Goal: Information Seeking & Learning: Learn about a topic

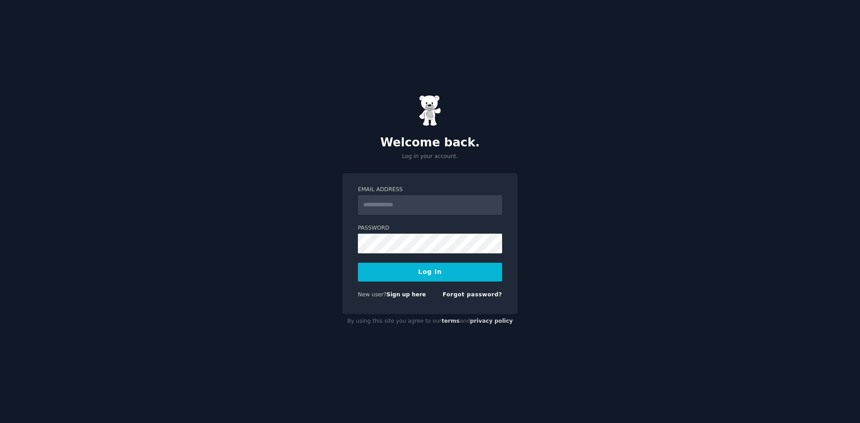
type input "**********"
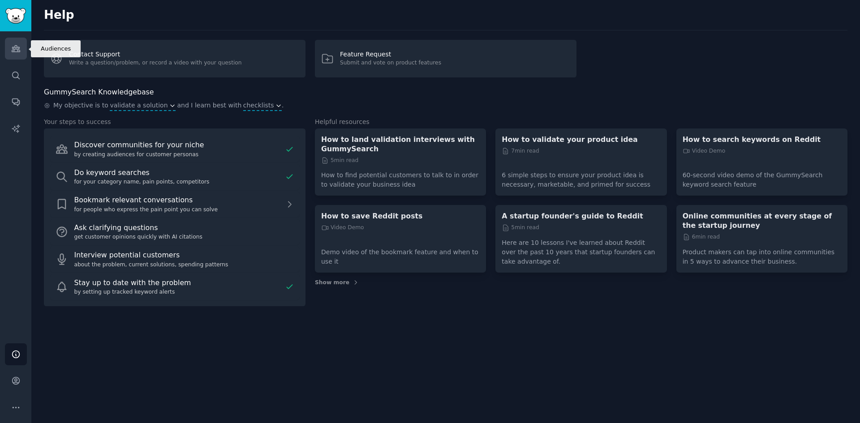
click at [14, 48] on icon "Sidebar" at bounding box center [16, 49] width 8 height 6
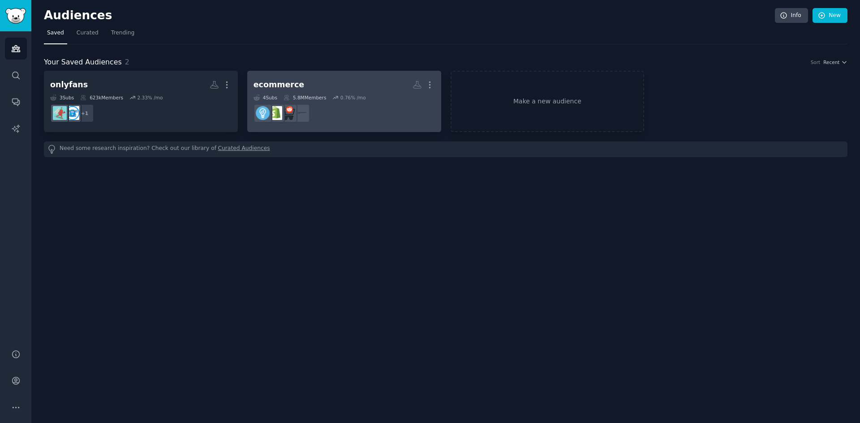
click at [364, 115] on dd "r/ecomgrowth" at bounding box center [344, 113] width 181 height 25
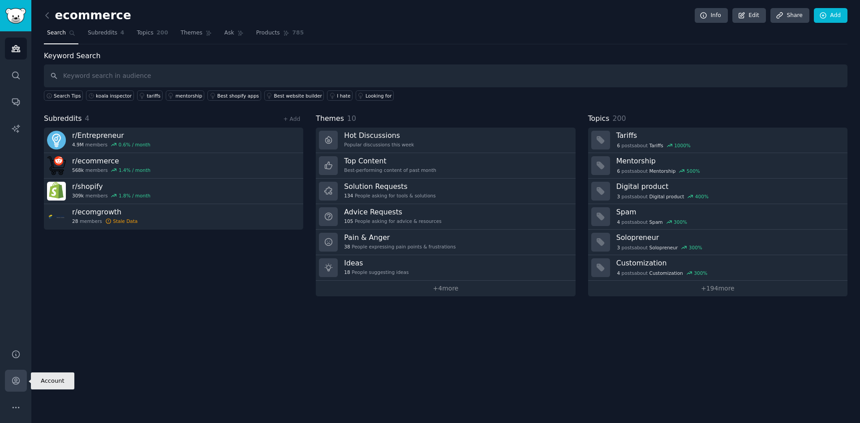
click at [19, 377] on icon "Sidebar" at bounding box center [15, 380] width 9 height 9
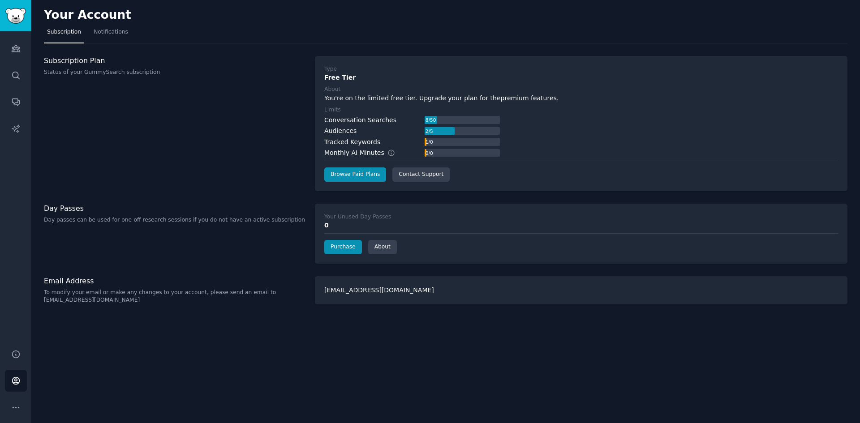
click at [148, 127] on div "Subscription Plan Status of your GummySearch subscription" at bounding box center [175, 123] width 262 height 135
click at [18, 52] on icon "Sidebar" at bounding box center [16, 49] width 8 height 6
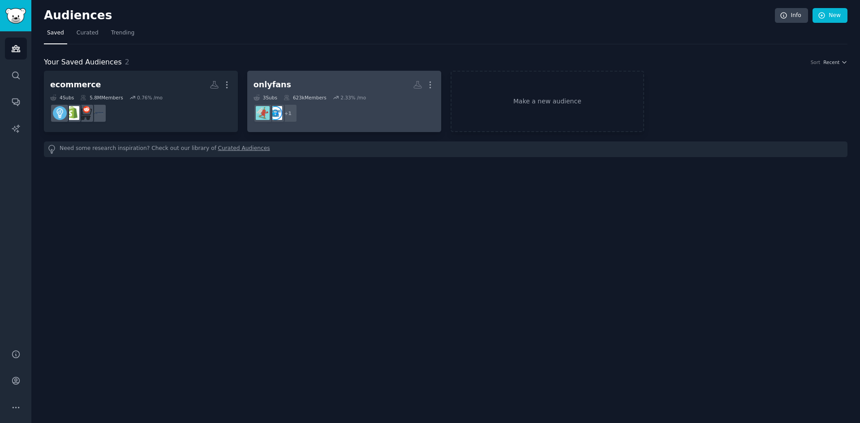
click at [363, 115] on dd "r/OnlyfansManagements + 1" at bounding box center [344, 113] width 181 height 25
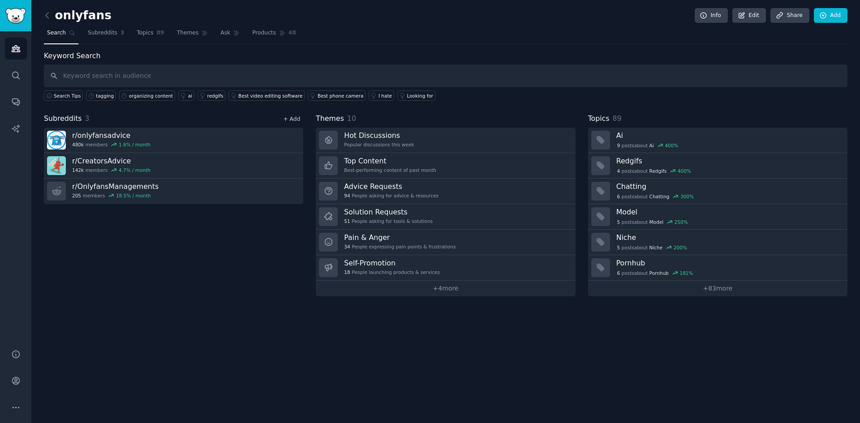
click at [288, 120] on link "+ Add" at bounding box center [291, 119] width 17 height 6
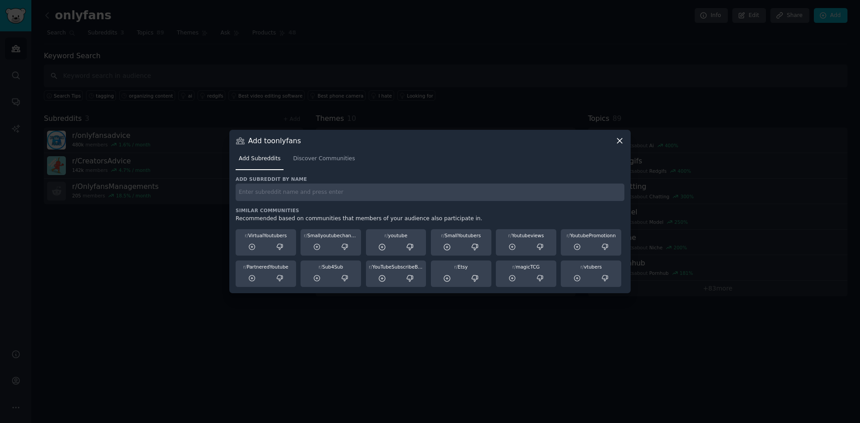
click at [290, 193] on input "text" at bounding box center [430, 192] width 389 height 17
paste input "https://www.reddit.com/r/OnlyFansReviews/"
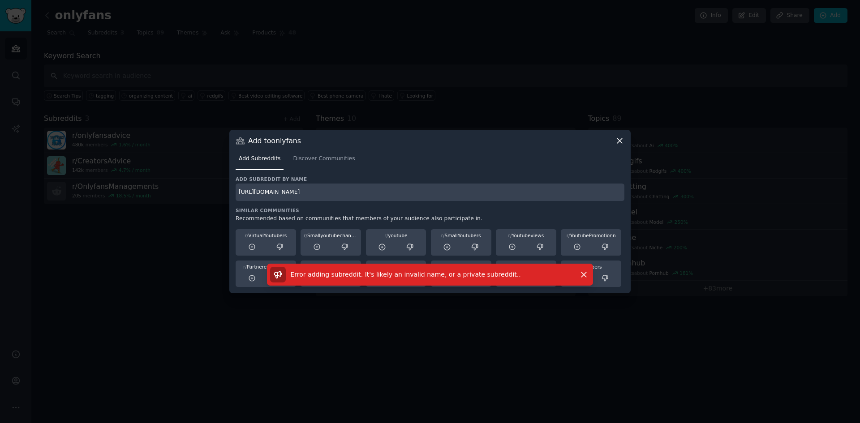
click at [378, 194] on input "https://www.reddit.com/r/OnlyFansReviews/" at bounding box center [430, 192] width 389 height 17
drag, startPoint x: 367, startPoint y: 193, endPoint x: 201, endPoint y: 192, distance: 165.4
click at [201, 192] on div "​ Add to onlyfans Add Subreddits Discover Communities Add subreddit by name htt…" at bounding box center [430, 211] width 854 height 423
paste input "/"
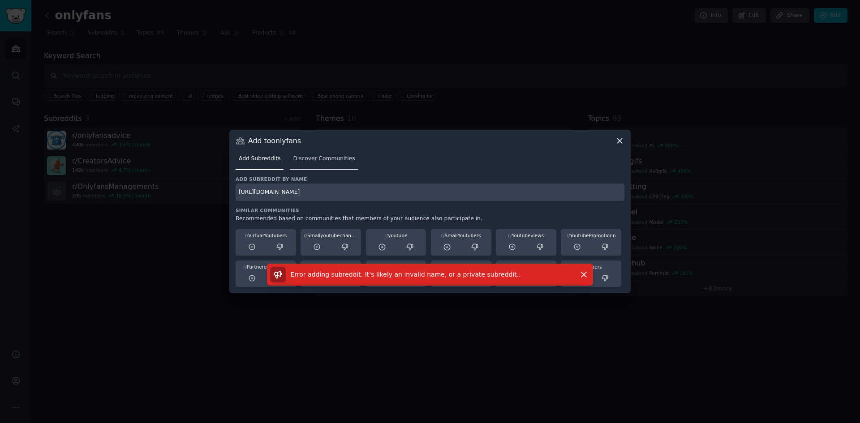
type input "https://www.reddit.com/r/OnlyFansReviews/"
click at [324, 161] on span "Discover Communities" at bounding box center [324, 159] width 62 height 8
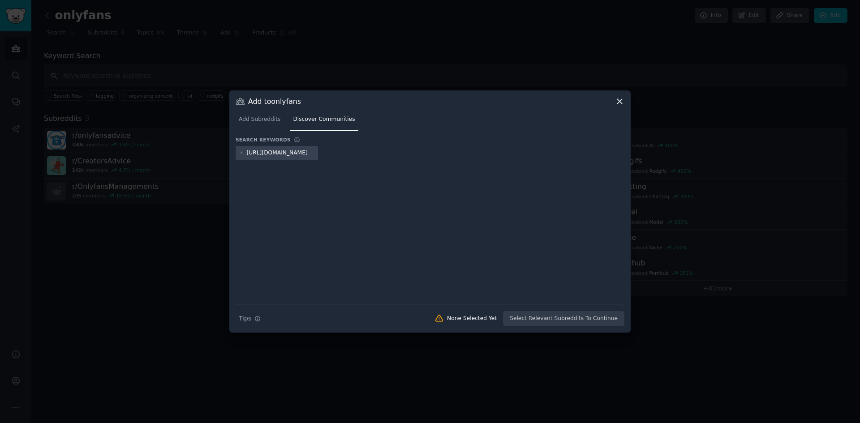
scroll to position [0, 41]
type input "https://www.reddit.com/r/OnlyFansReviews/"
click at [267, 119] on span "Add Subreddits" at bounding box center [260, 120] width 42 height 8
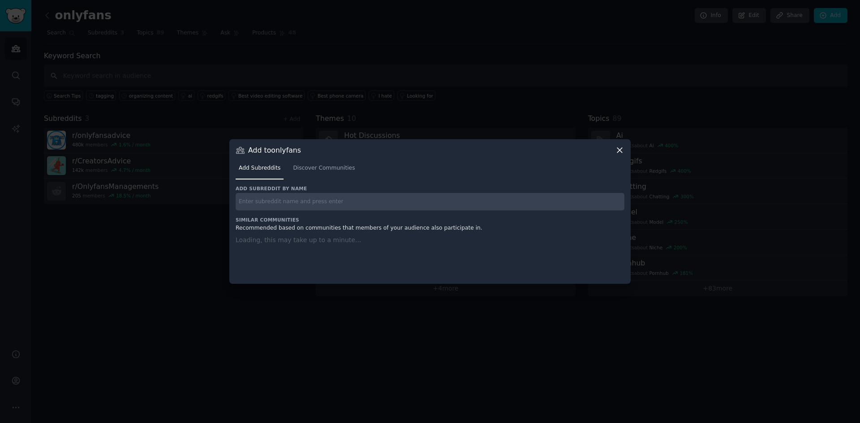
click at [306, 199] on input "text" at bounding box center [430, 201] width 389 height 17
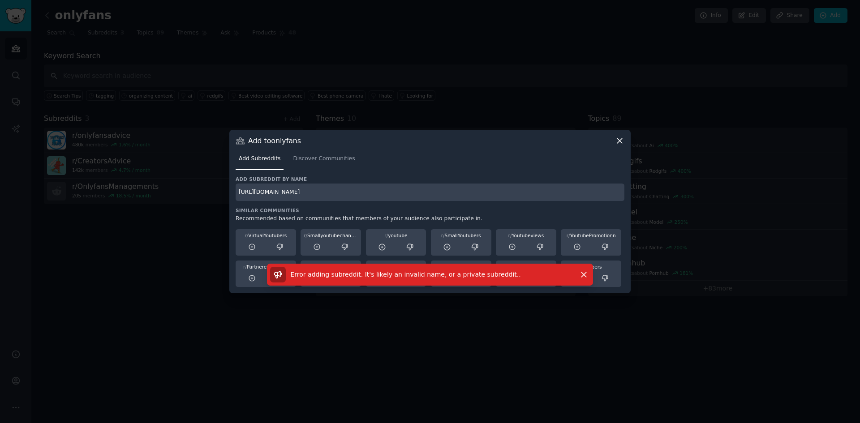
drag, startPoint x: 362, startPoint y: 191, endPoint x: 96, endPoint y: 186, distance: 265.8
click at [96, 186] on div "​ Add to onlyfans Add Subreddits Discover Communities Add subreddit by name htt…" at bounding box center [430, 211] width 854 height 423
paste input "Fansly_Advice"
drag, startPoint x: 293, startPoint y: 187, endPoint x: 98, endPoint y: 187, distance: 194.5
click at [98, 187] on div "​ Add to onlyfans Add Subreddits Discover Communities Add subreddit by name htt…" at bounding box center [430, 211] width 854 height 423
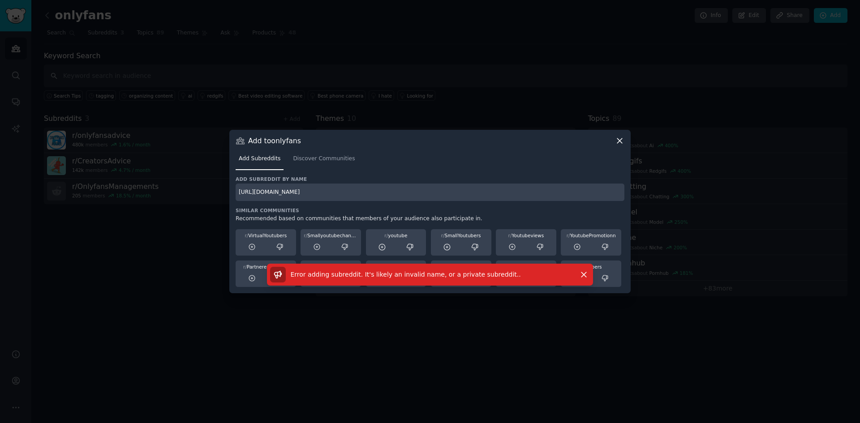
paste input "Creators"
type input "https://www.reddit.com/r/CreatorsAdvice/"
click at [99, 270] on div at bounding box center [430, 211] width 860 height 423
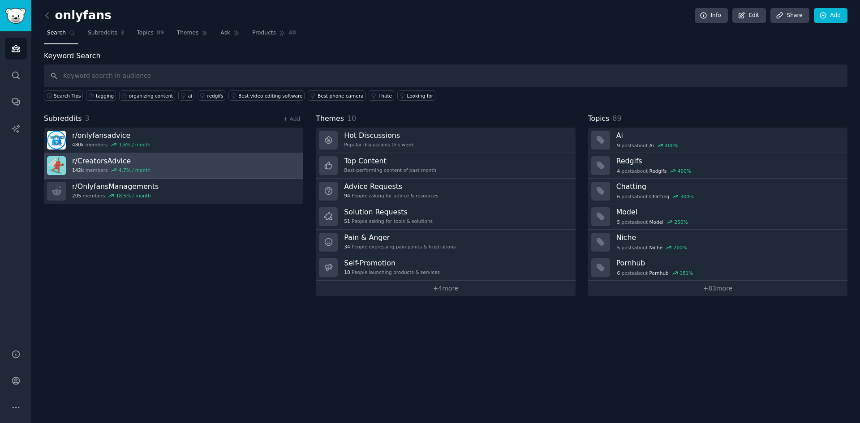
click at [170, 162] on link "r/ CreatorsAdvice 142k members 4.7 % / month" at bounding box center [173, 166] width 259 height 26
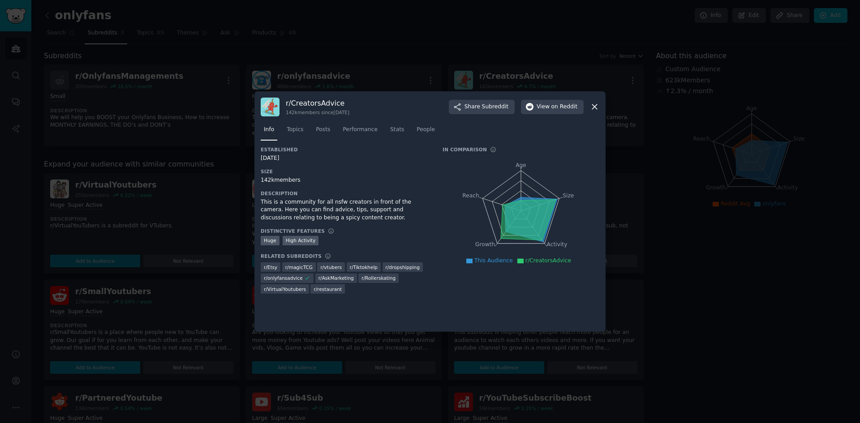
click at [725, 301] on div at bounding box center [430, 211] width 860 height 423
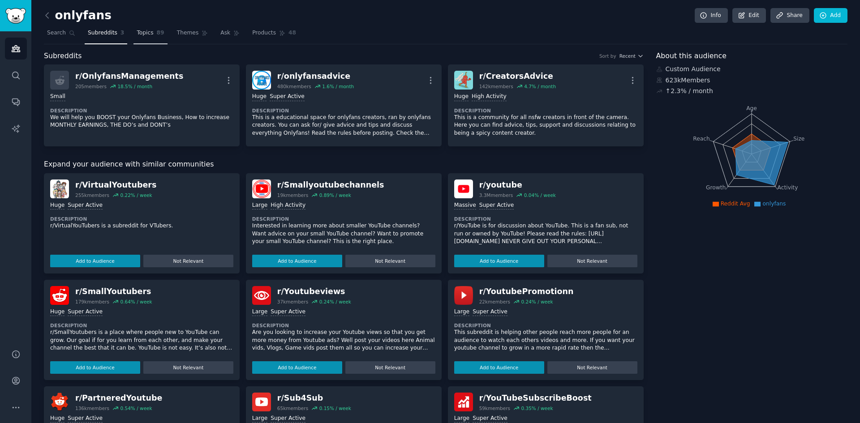
click at [141, 35] on span "Topics" at bounding box center [145, 33] width 17 height 8
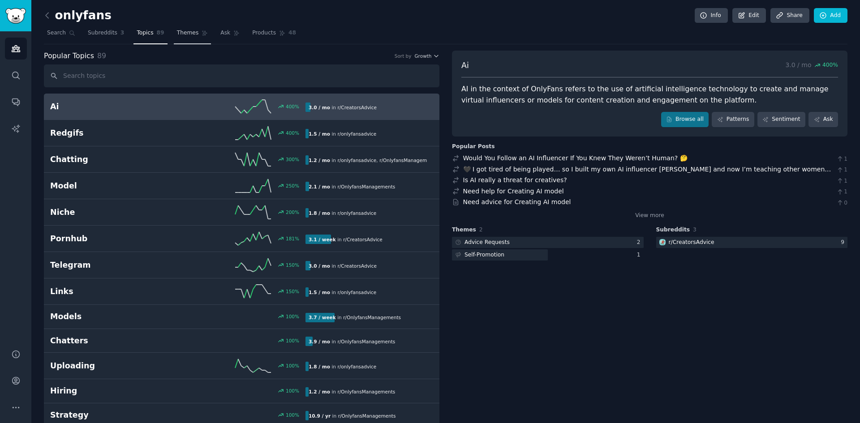
click at [177, 35] on span "Themes" at bounding box center [188, 33] width 22 height 8
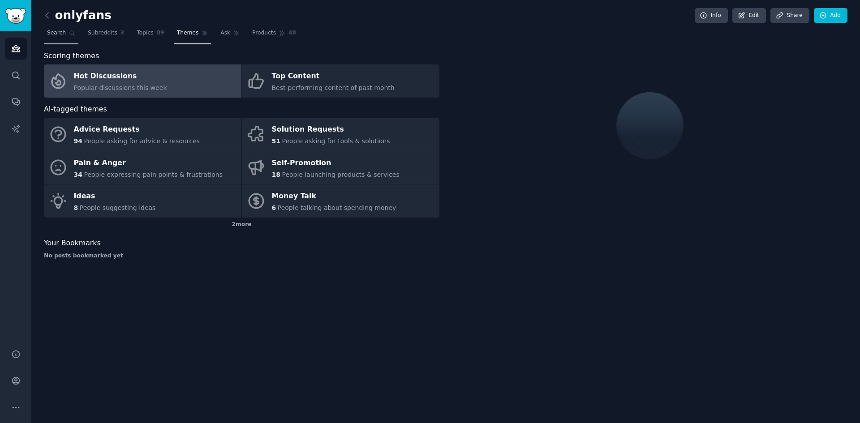
click at [56, 34] on span "Search" at bounding box center [56, 33] width 19 height 8
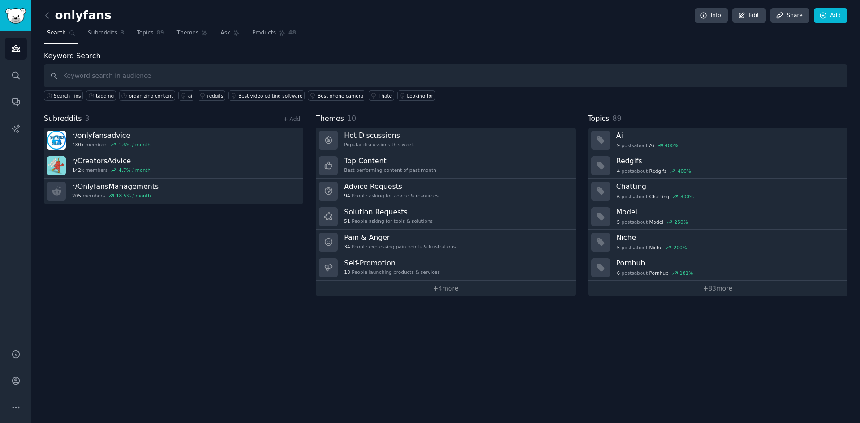
click at [57, 34] on span "Search" at bounding box center [56, 33] width 19 height 8
click at [83, 78] on input "text" at bounding box center [446, 76] width 804 height 23
click at [127, 77] on input "text" at bounding box center [446, 76] width 804 height 23
paste input "https://www.reddit.com/r/OnlyFansReviews/"
type input "https://www.reddit.com/r/OnlyFansReviews/"
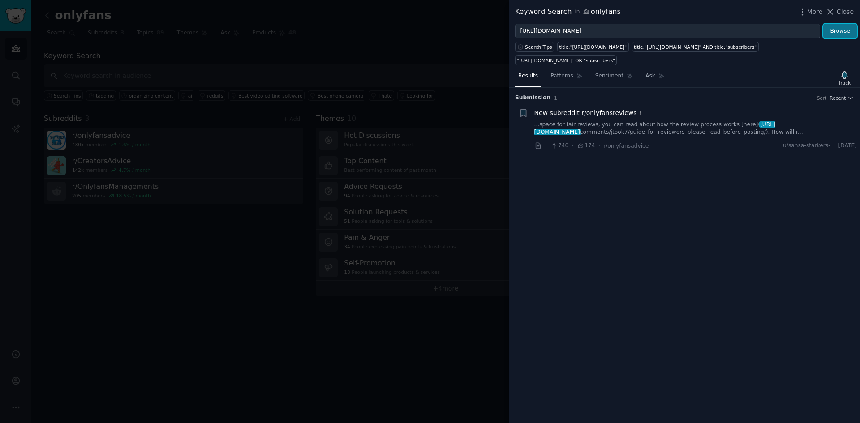
click at [836, 35] on button "Browse" at bounding box center [841, 31] width 34 height 15
click at [626, 133] on span "https://www.reddit.com/r/OnlyFansReviews/" at bounding box center [655, 128] width 241 height 14
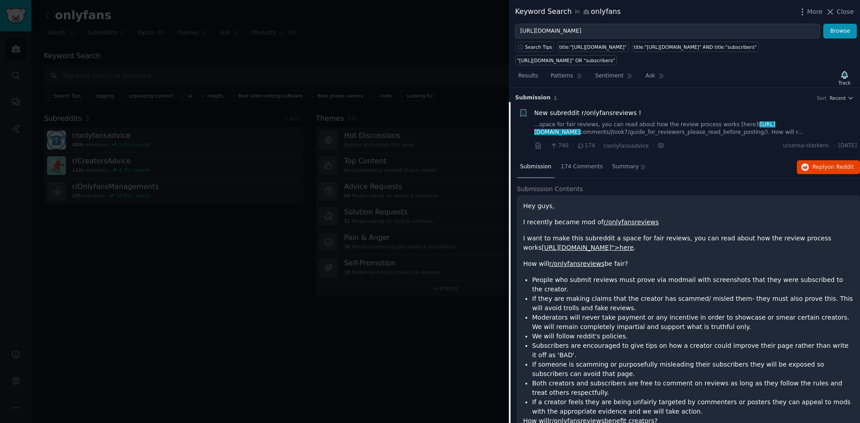
scroll to position [14, 0]
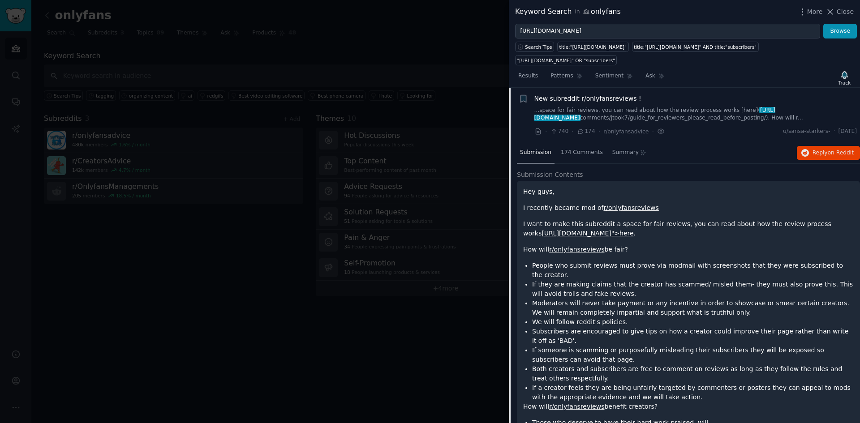
click at [609, 119] on span "https://www.reddit.com/r/OnlyFansReviews/" at bounding box center [655, 114] width 241 height 14
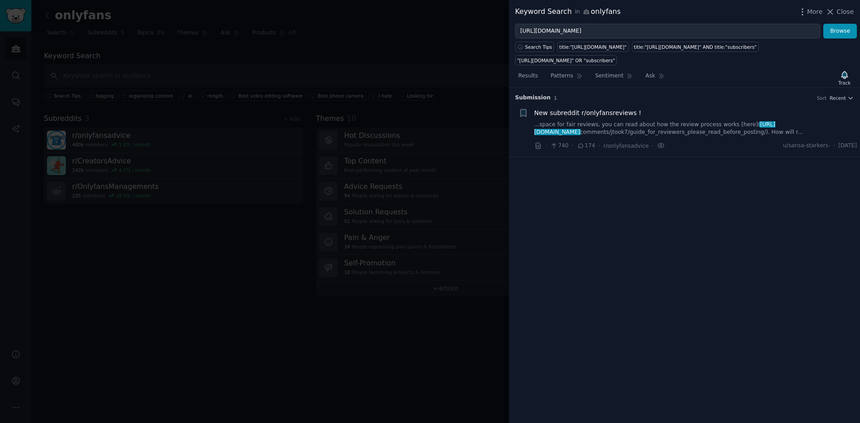
click at [604, 113] on span "New subreddit r/onlyfansreviews !" at bounding box center [588, 112] width 107 height 9
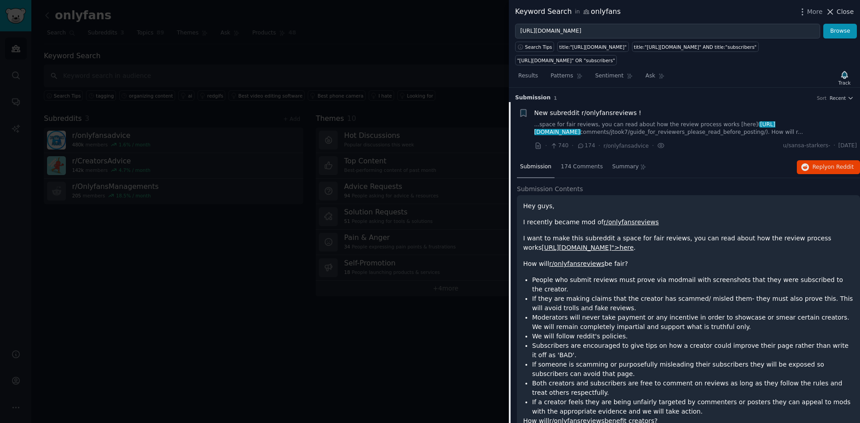
click at [843, 12] on span "Close" at bounding box center [845, 11] width 17 height 9
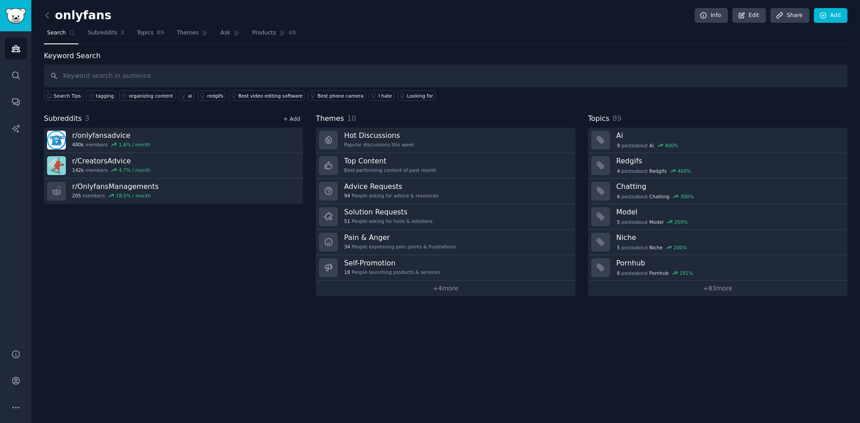
click at [294, 117] on link "+ Add" at bounding box center [291, 119] width 17 height 6
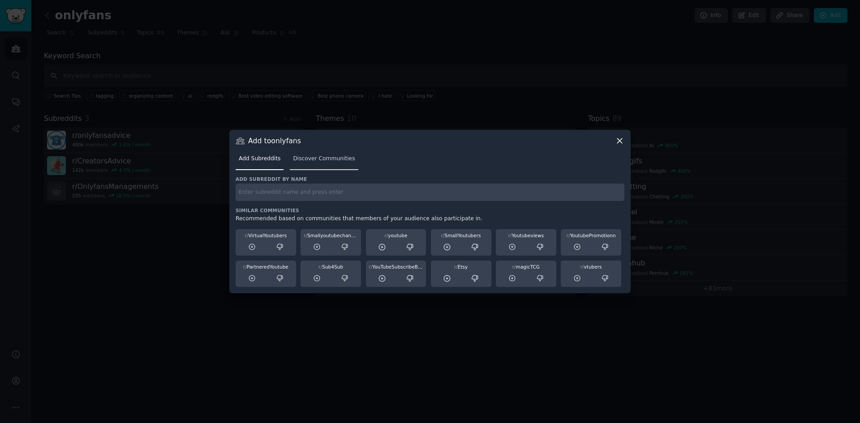
click at [325, 160] on span "Discover Communities" at bounding box center [324, 159] width 62 height 8
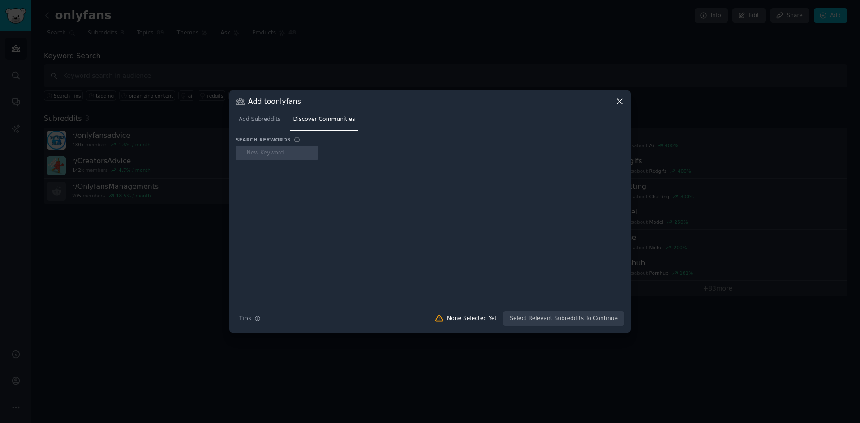
type input "https://www.reddit.com/r/OnlyFansReviews/"
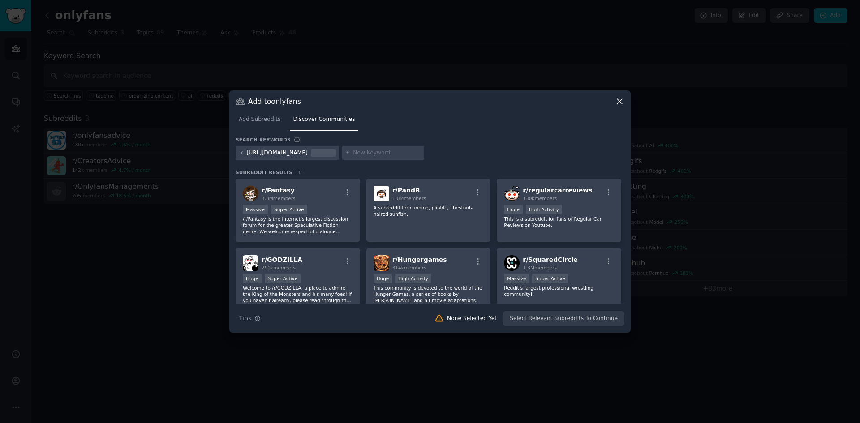
click at [618, 102] on icon at bounding box center [619, 101] width 9 height 9
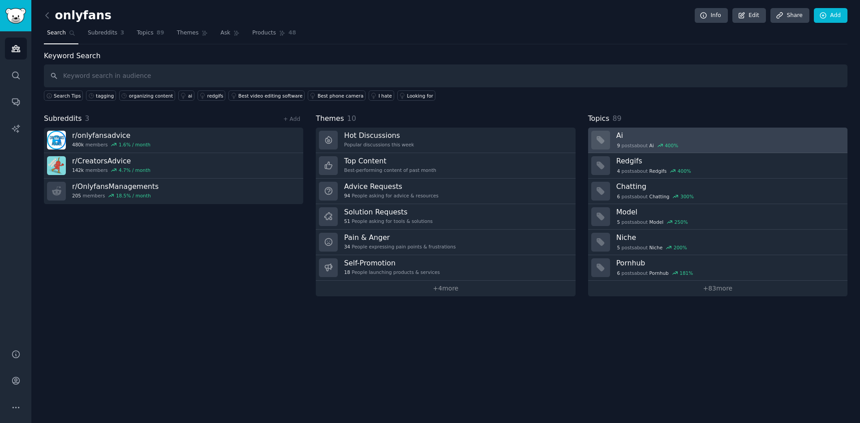
click at [708, 145] on div "9 post s about Ai 400 %" at bounding box center [729, 146] width 225 height 8
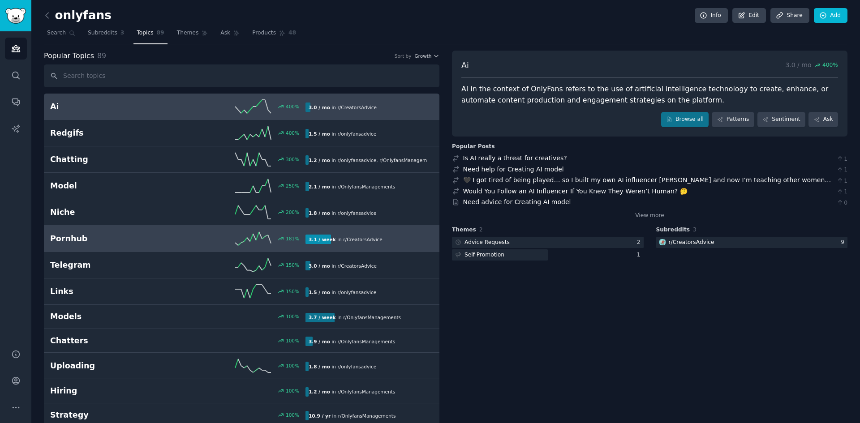
click at [142, 237] on h2 "Pornhub" at bounding box center [114, 238] width 128 height 11
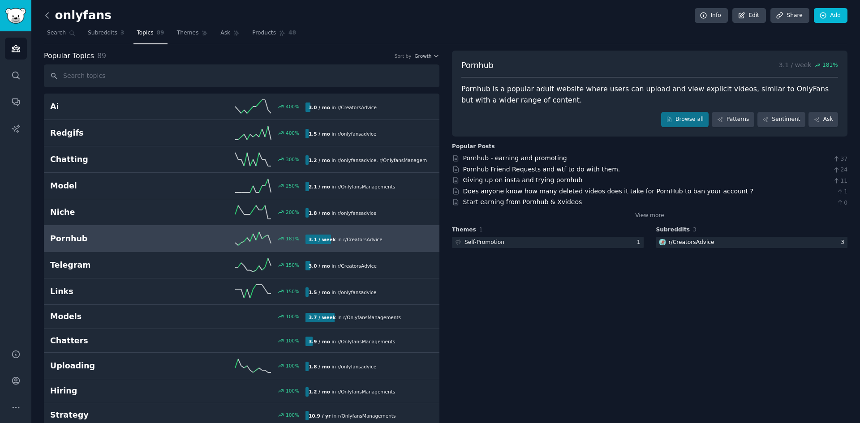
click at [47, 15] on icon at bounding box center [47, 15] width 9 height 9
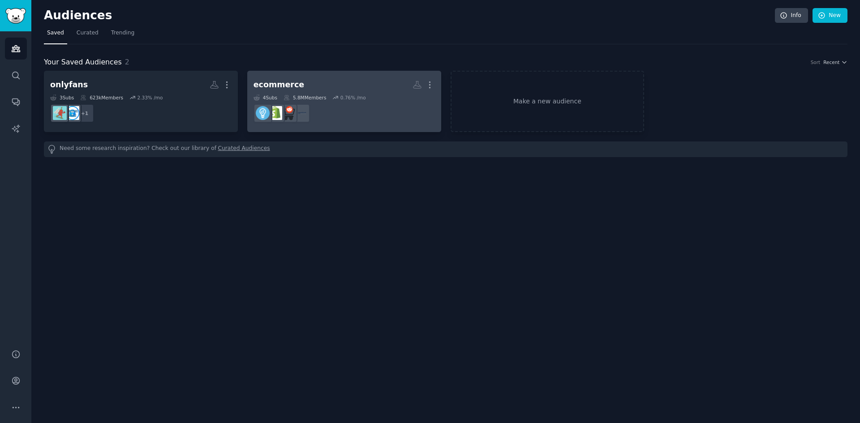
click at [386, 111] on dd "r/ecomgrowth" at bounding box center [344, 113] width 181 height 25
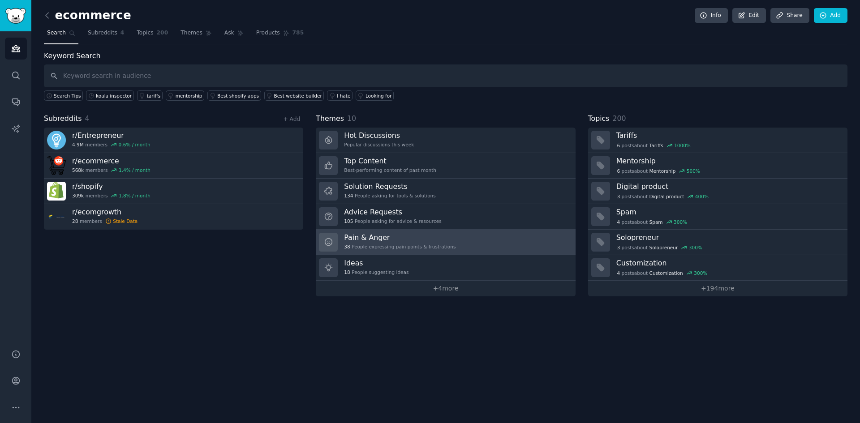
click at [435, 235] on h3 "Pain & Anger" at bounding box center [400, 237] width 112 height 9
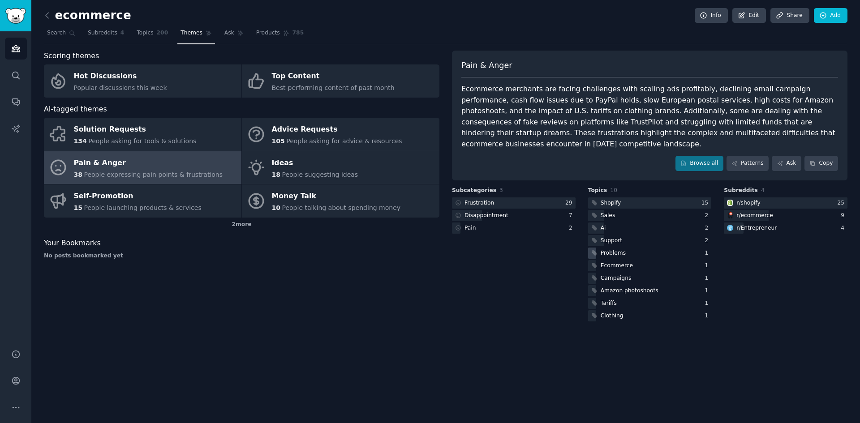
click at [620, 250] on div "Problems" at bounding box center [613, 254] width 25 height 8
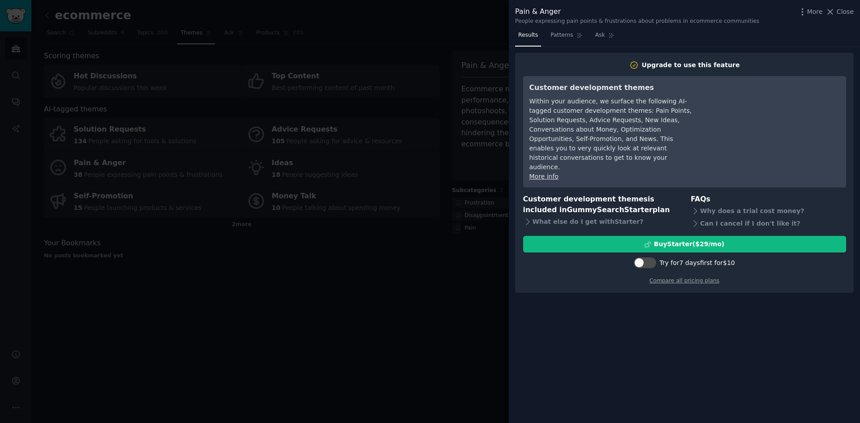
click at [317, 322] on div at bounding box center [430, 211] width 860 height 423
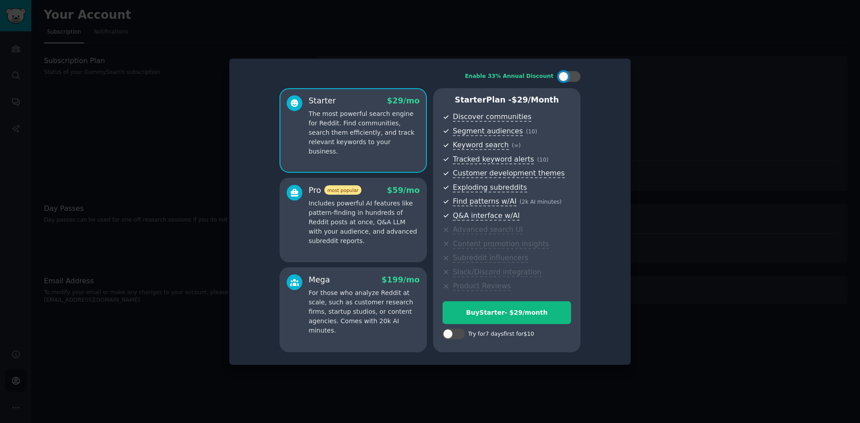
click at [323, 212] on p "Includes powerful AI features like pattern-finding in hundreds of Reddit posts …" at bounding box center [364, 222] width 111 height 47
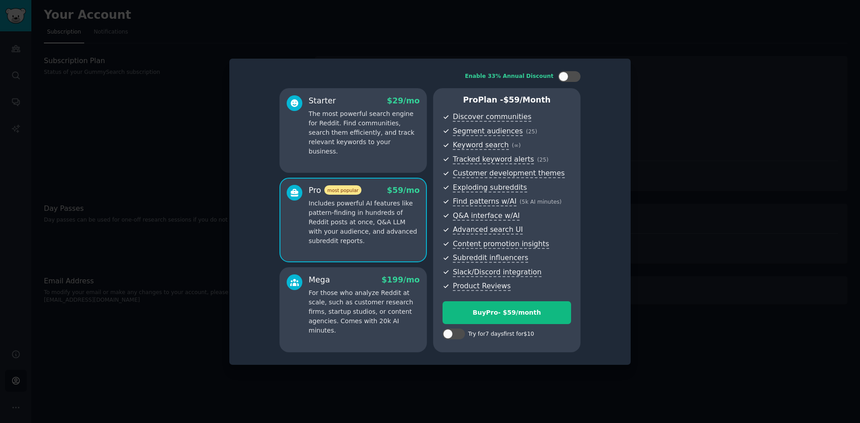
click at [346, 146] on p "The most powerful search engine for Reddit. Find communities, search them effic…" at bounding box center [364, 132] width 111 height 47
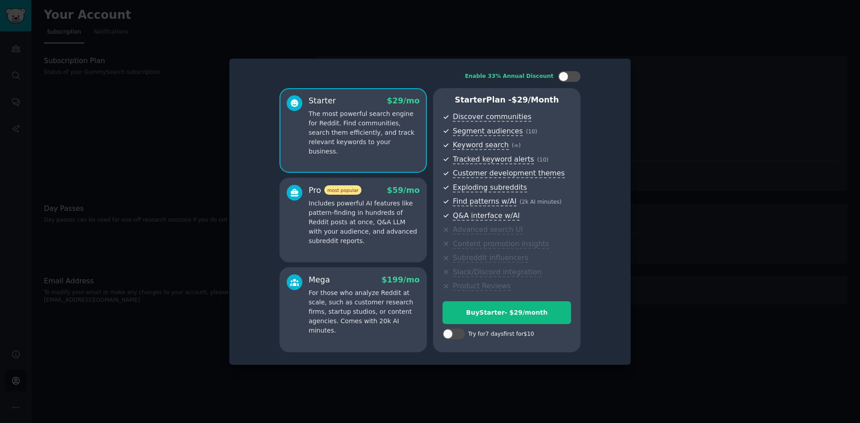
click at [341, 230] on p "Includes powerful AI features like pattern-finding in hundreds of Reddit posts …" at bounding box center [364, 222] width 111 height 47
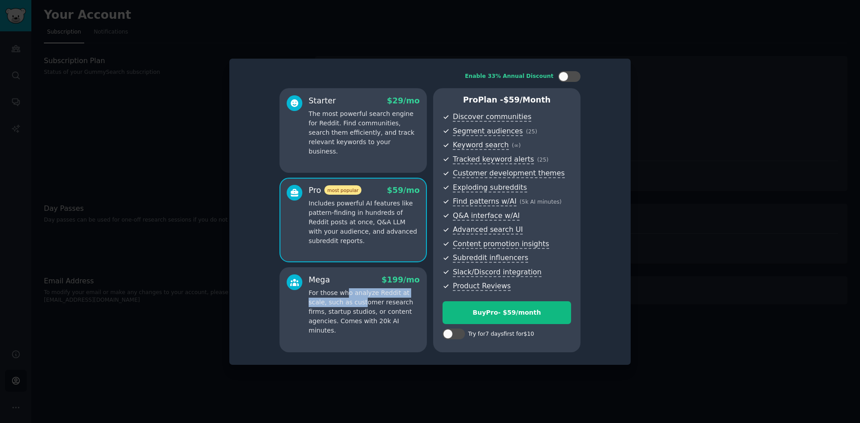
click at [342, 298] on p "For those who analyze Reddit at scale, such as customer research firms, startup…" at bounding box center [364, 312] width 111 height 47
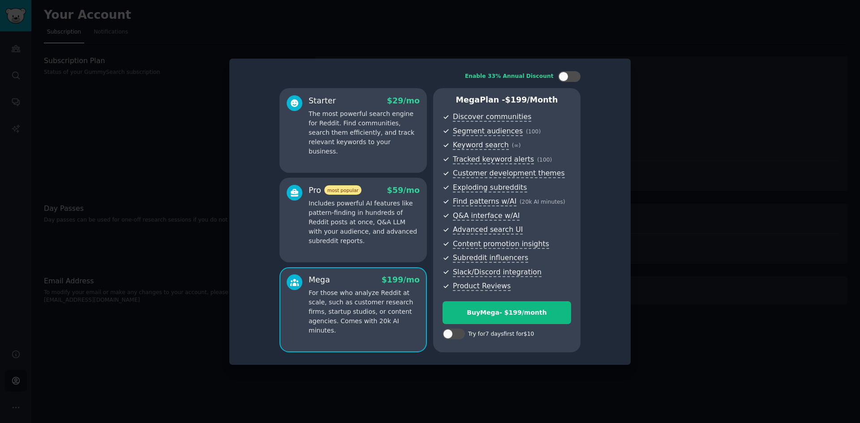
click at [332, 227] on p "Includes powerful AI features like pattern-finding in hundreds of Reddit posts …" at bounding box center [364, 222] width 111 height 47
click at [566, 76] on div at bounding box center [564, 77] width 10 height 10
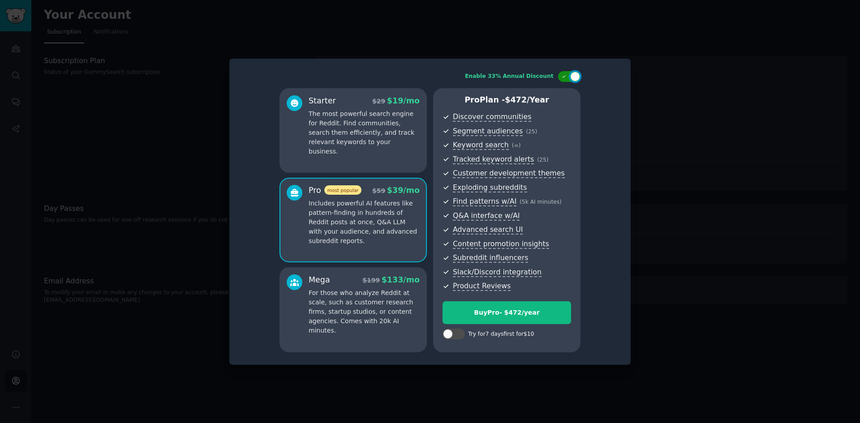
click at [572, 76] on div at bounding box center [575, 77] width 10 height 10
checkbox input "false"
